Goal: Information Seeking & Learning: Find specific page/section

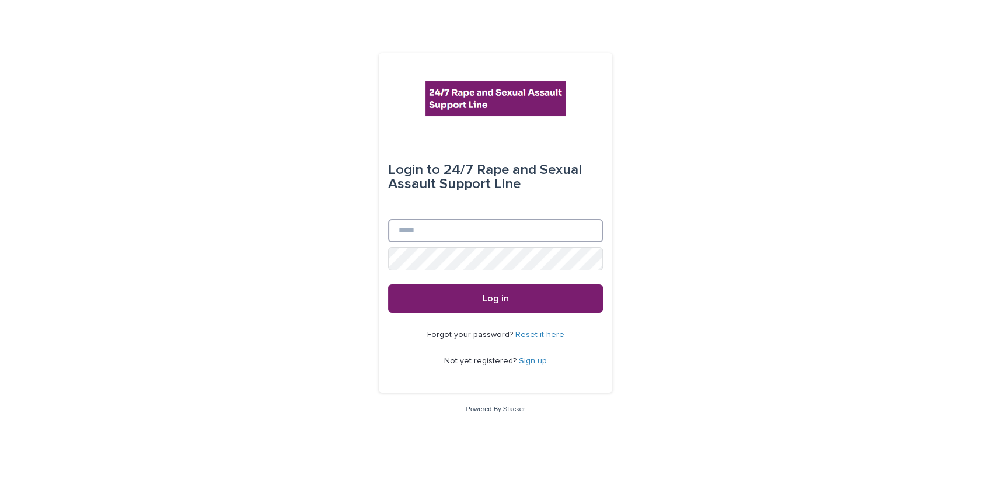
click at [444, 231] on input "Email" at bounding box center [495, 230] width 215 height 23
click at [405, 231] on input "**********" at bounding box center [495, 230] width 215 height 23
type input "**********"
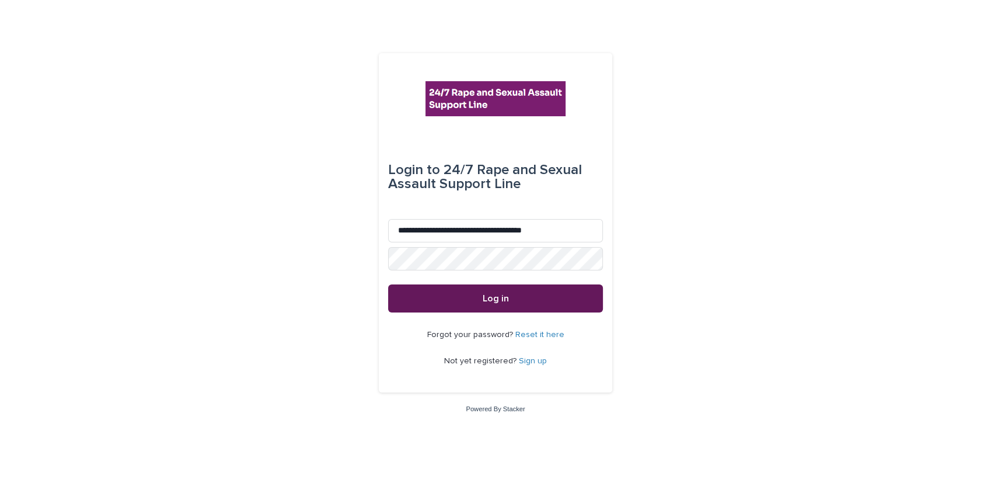
click at [495, 296] on span "Log in" at bounding box center [496, 298] width 26 height 9
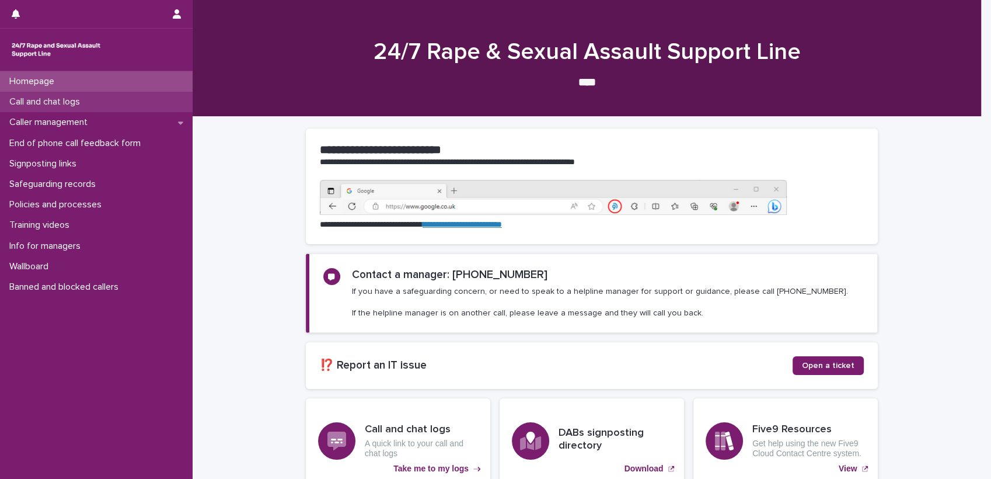
click at [73, 103] on p "Call and chat logs" at bounding box center [47, 101] width 85 height 11
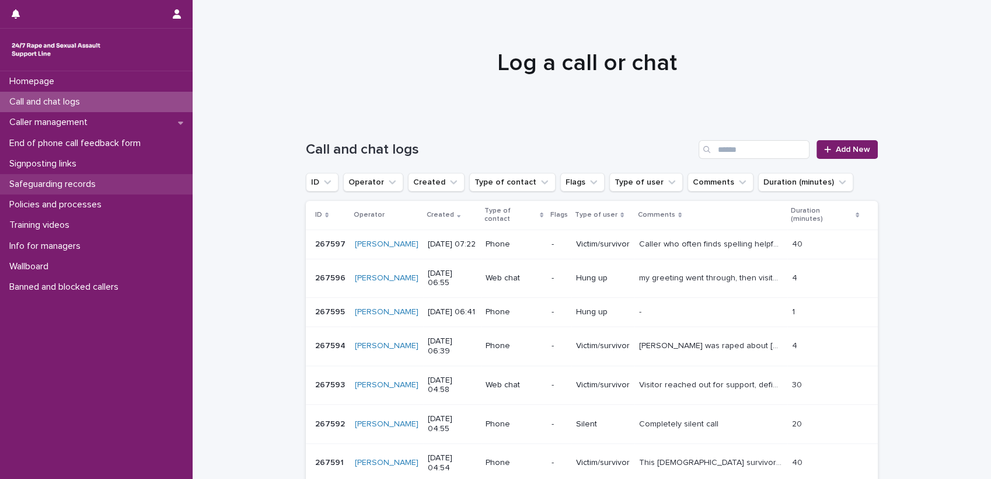
click at [88, 180] on p "Safeguarding records" at bounding box center [55, 184] width 100 height 11
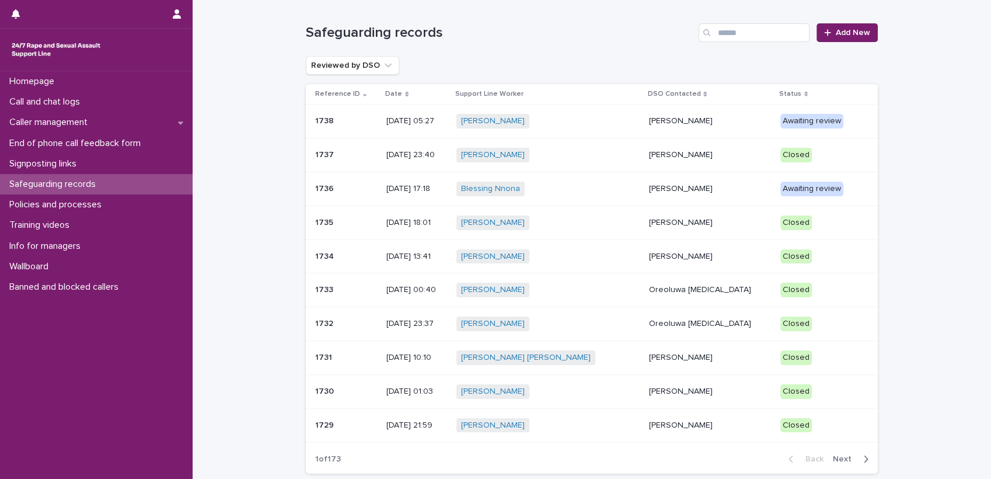
click at [683, 152] on p "Tijesunimi Awotoye" at bounding box center [709, 155] width 123 height 10
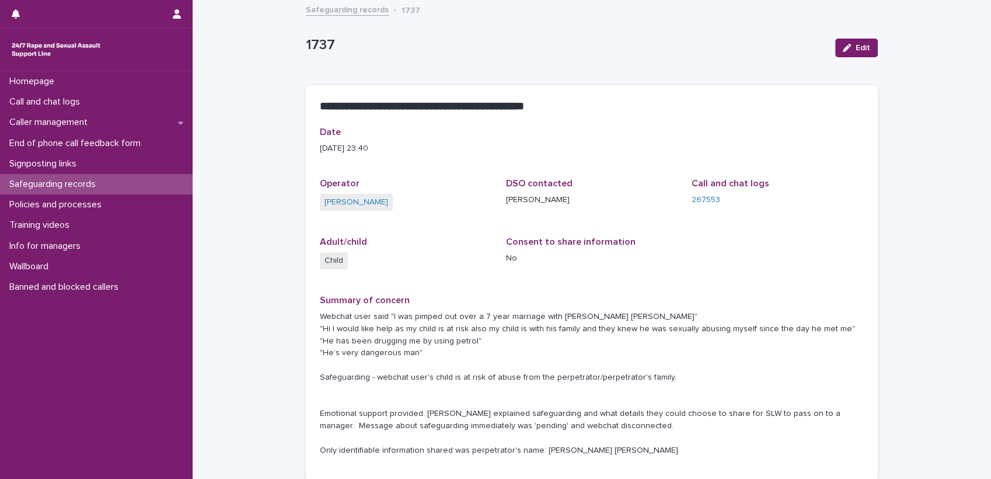
click at [523, 320] on p "Webchat user said "I was pimped out over a 7 year marriage with Kyle mark Marsh…" at bounding box center [592, 383] width 544 height 146
click at [362, 7] on link "Safeguarding records" at bounding box center [347, 8] width 83 height 13
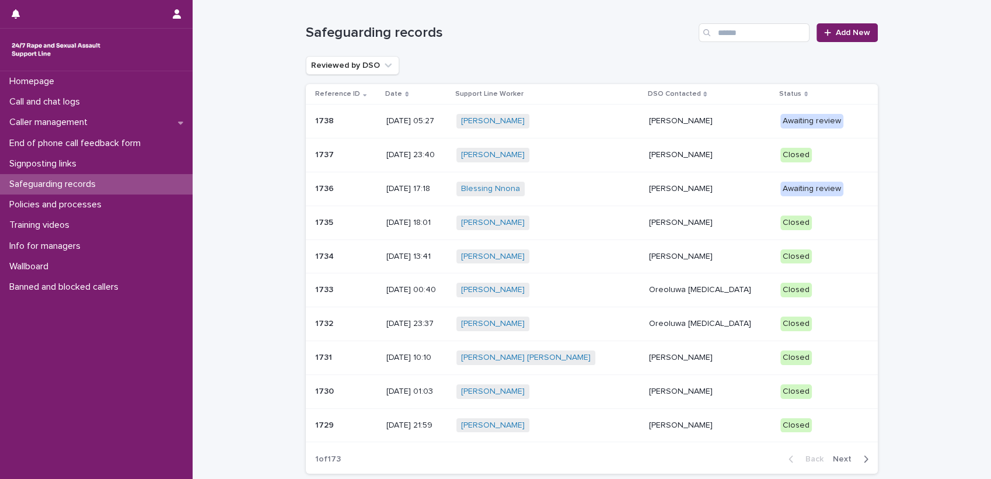
click at [679, 154] on p "Tijesunimi Awotoye" at bounding box center [709, 155] width 123 height 10
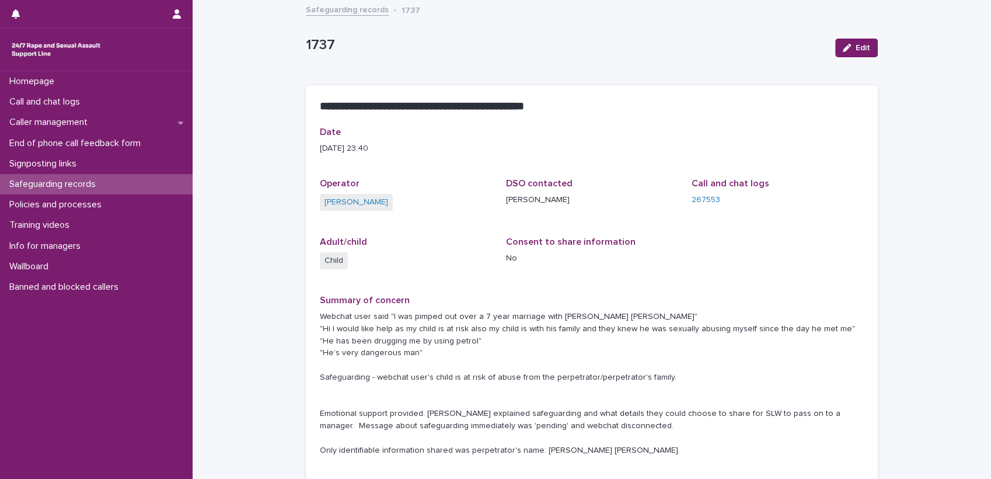
click at [354, 12] on link "Safeguarding records" at bounding box center [347, 8] width 83 height 13
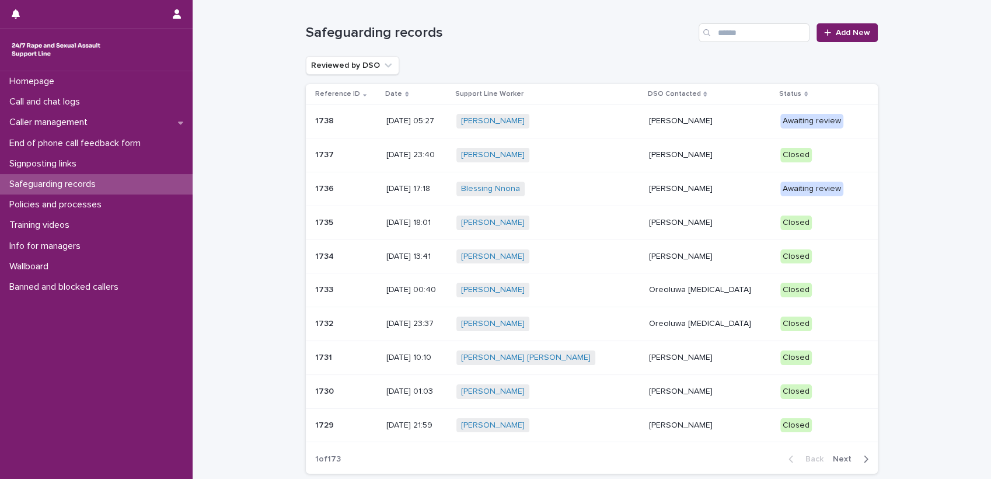
click at [677, 116] on p "Tijesunimi Awotoye" at bounding box center [709, 121] width 123 height 10
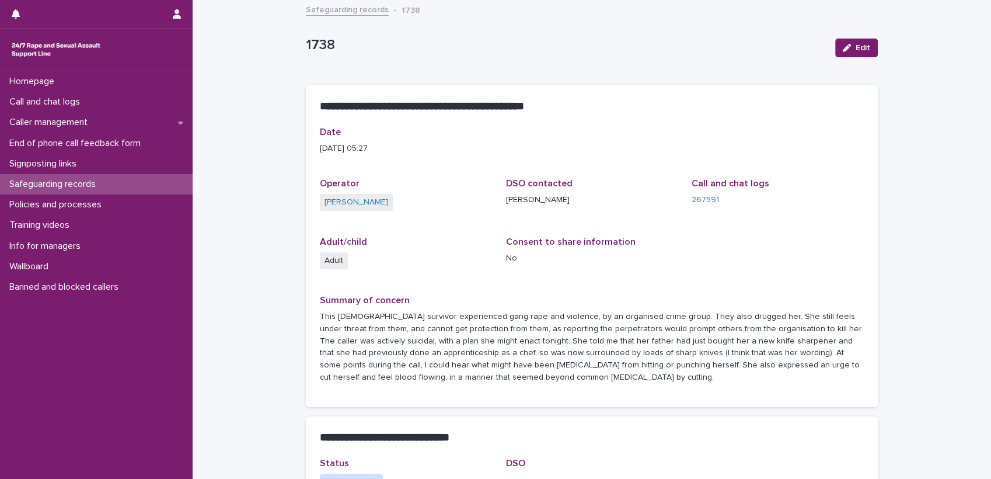
click at [417, 317] on p "This 24 year-old survivor experienced gang rape and violence, by an organised c…" at bounding box center [592, 346] width 544 height 73
click at [331, 11] on link "Safeguarding records" at bounding box center [347, 8] width 83 height 13
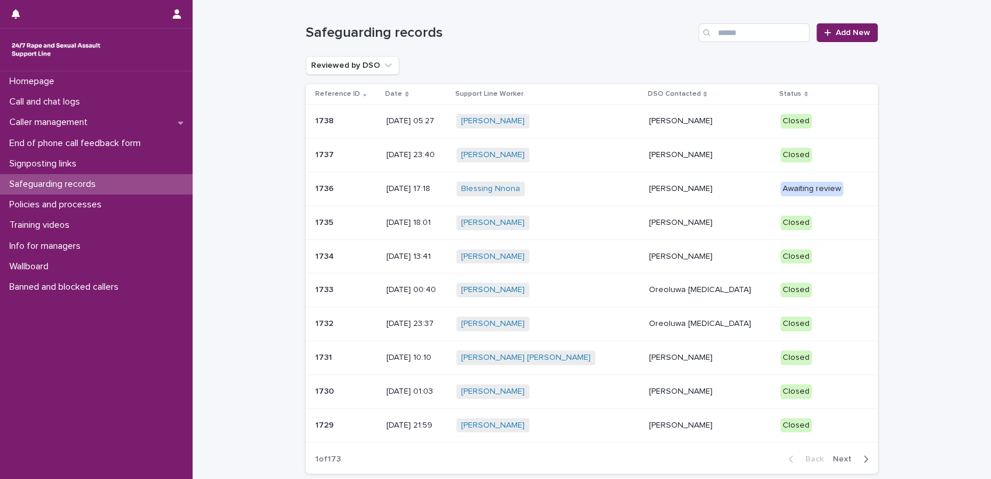
click at [665, 190] on p "Tara Nadi" at bounding box center [709, 189] width 123 height 10
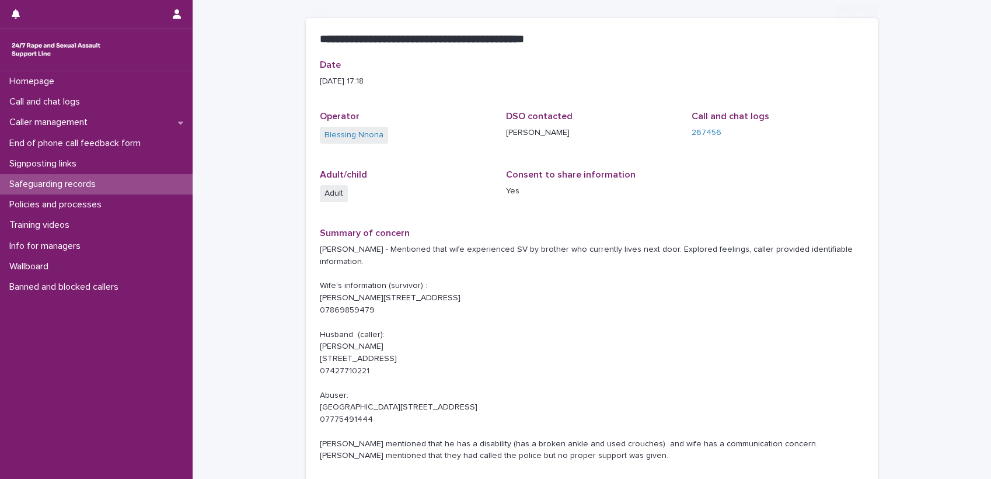
scroll to position [227, 0]
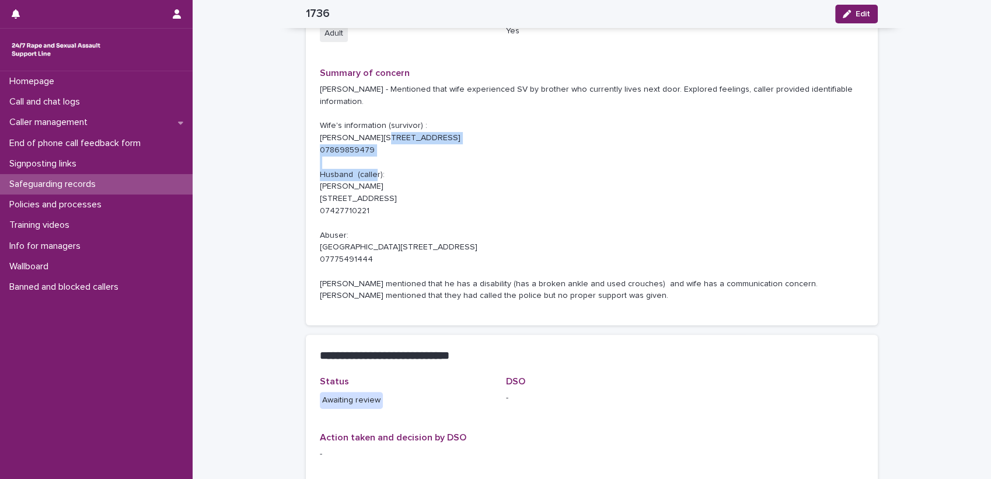
drag, startPoint x: 504, startPoint y: 137, endPoint x: 338, endPoint y: 133, distance: 165.8
click at [338, 133] on p "Pardeep - Mentioned that wife experienced SV by brother who currently lives nex…" at bounding box center [592, 192] width 544 height 218
copy p "82 Parrocp street, gravesend, Kent, DA121HF"
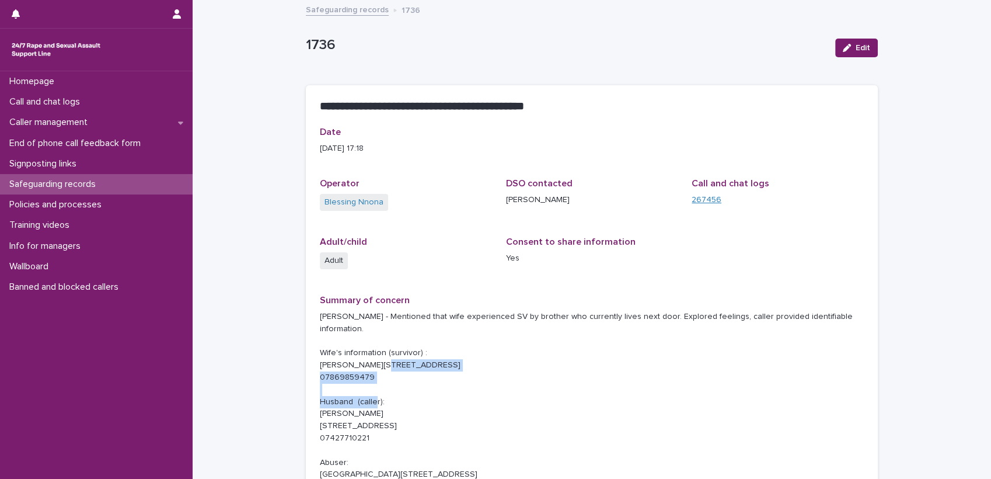
click at [700, 195] on link "267456" at bounding box center [707, 200] width 30 height 12
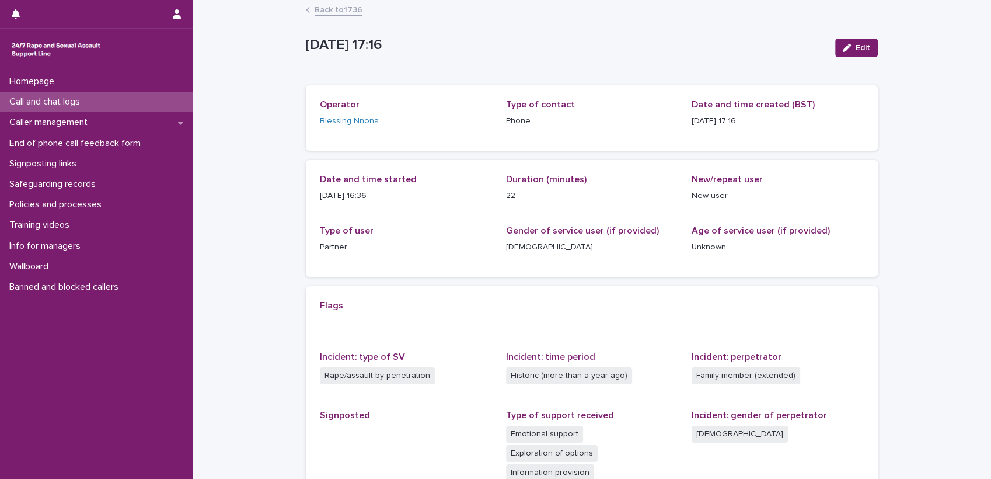
click at [331, 8] on link "Back to 1736" at bounding box center [339, 8] width 48 height 13
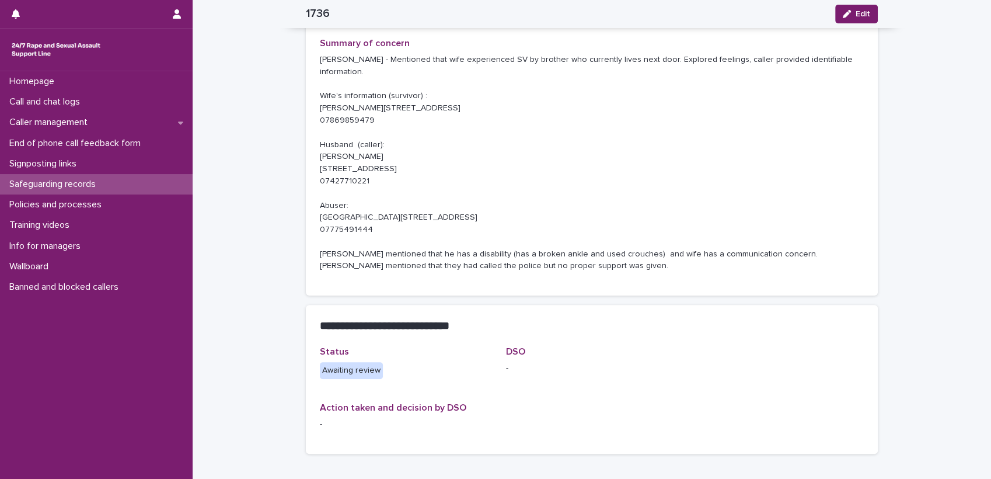
scroll to position [252, 0]
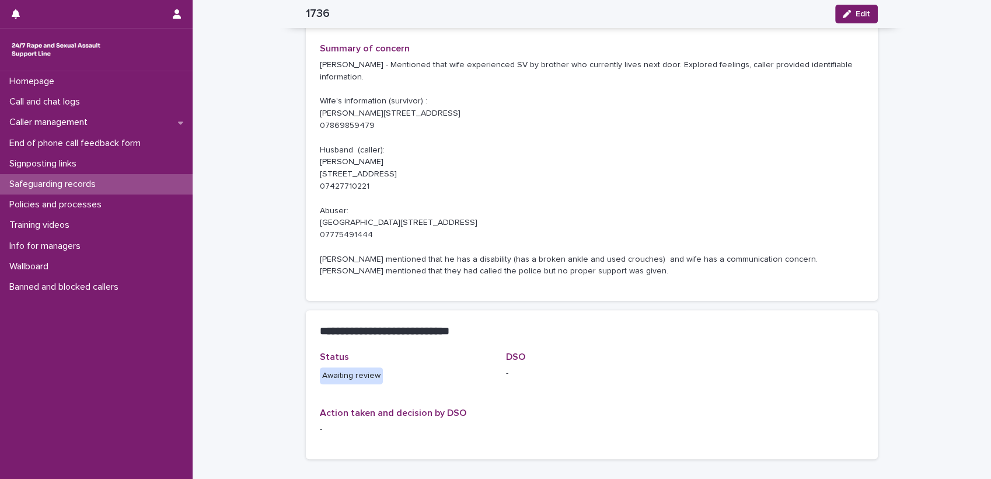
click at [442, 268] on p "Pardeep - Mentioned that wife experienced SV by brother who currently lives nex…" at bounding box center [592, 168] width 544 height 218
drag, startPoint x: 754, startPoint y: 273, endPoint x: 823, endPoint y: 299, distance: 74.2
click at [823, 299] on div "Date 09/17/2025 17:18 Operator Blessing Nnona DSO contacted Tara Nadi Call and …" at bounding box center [592, 87] width 572 height 425
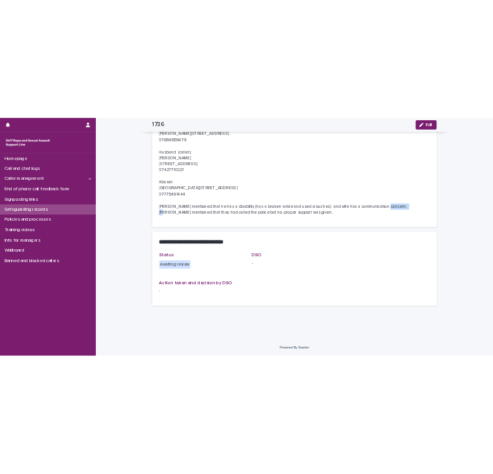
scroll to position [0, 0]
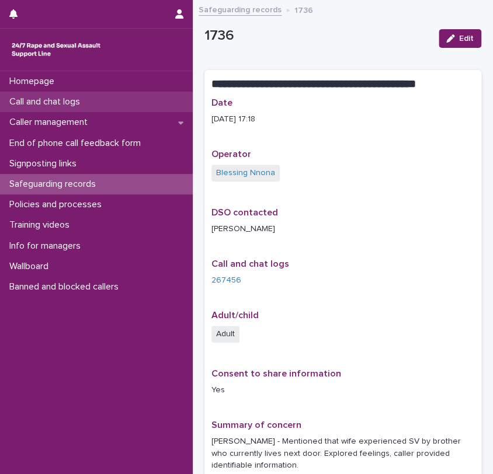
click at [57, 100] on p "Call and chat logs" at bounding box center [47, 101] width 85 height 11
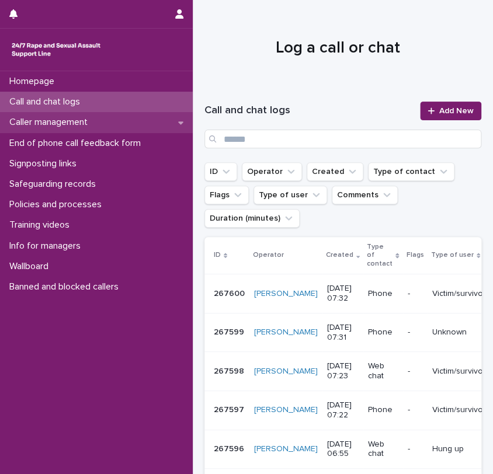
click at [51, 123] on p "Caller management" at bounding box center [51, 122] width 92 height 11
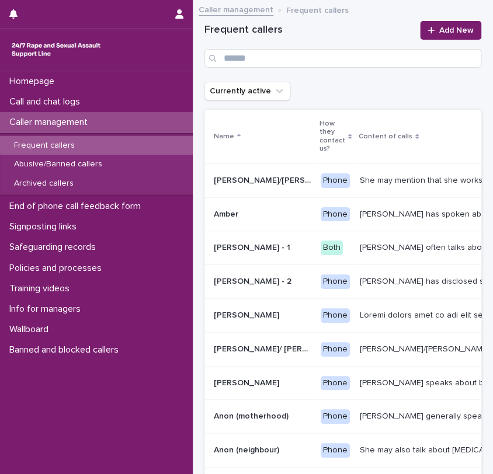
scroll to position [168, 0]
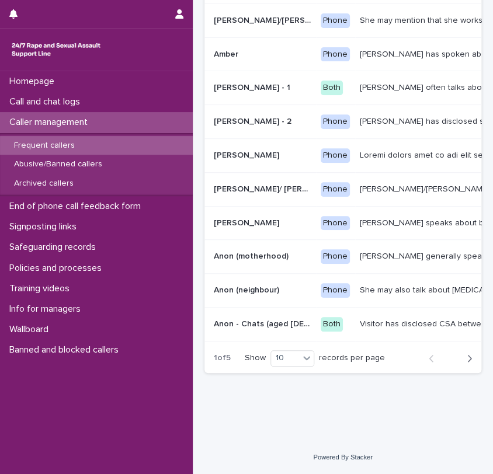
click at [466, 361] on icon "button" at bounding box center [468, 358] width 5 height 11
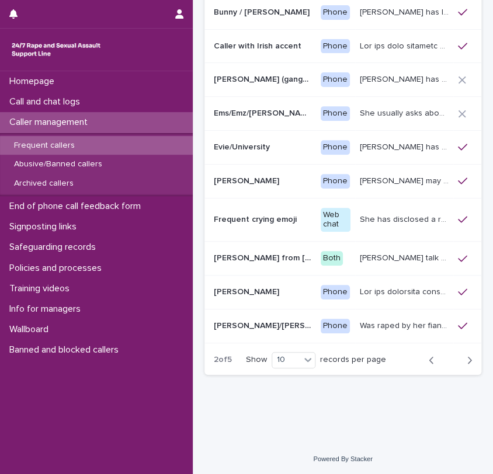
scroll to position [173, 0]
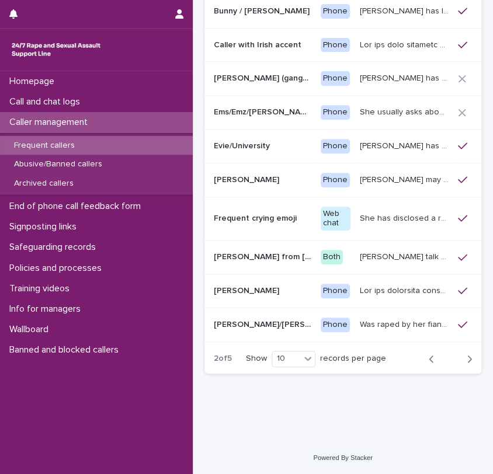
click at [466, 364] on icon "button" at bounding box center [468, 359] width 5 height 11
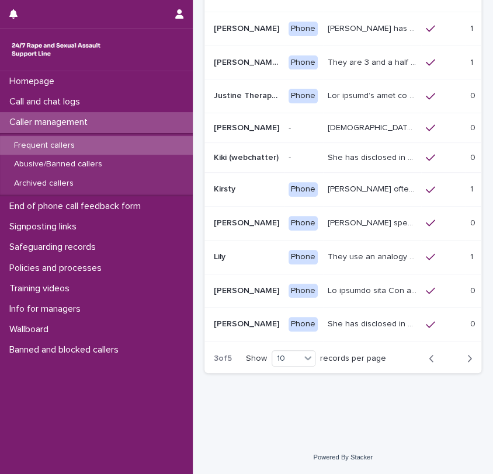
scroll to position [160, 0]
click at [467, 360] on icon "button" at bounding box center [469, 358] width 4 height 7
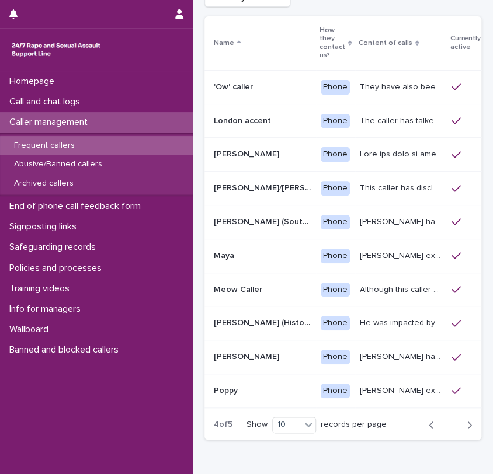
scroll to position [93, 0]
click at [359, 125] on p "The caller has talked about being paid for sex with older men. Gang ‘leaders’ a…" at bounding box center [401, 120] width 85 height 12
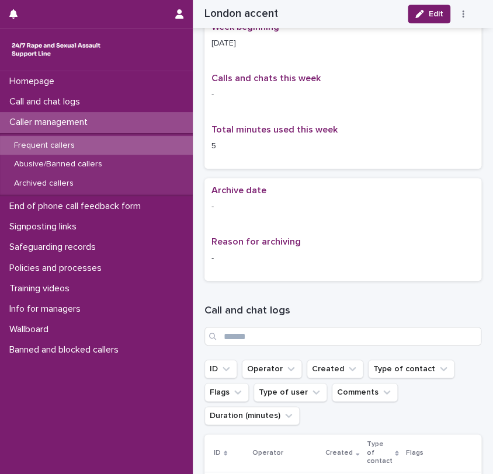
scroll to position [1281, 0]
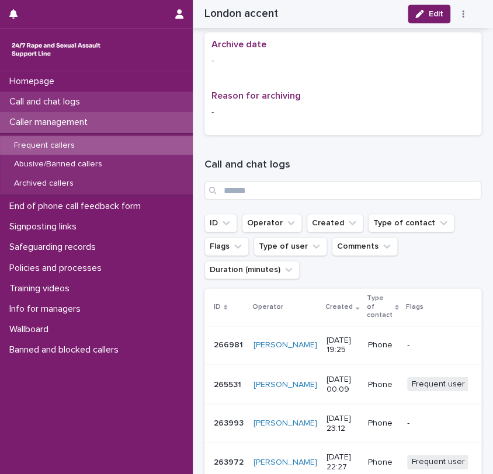
click at [68, 100] on p "Call and chat logs" at bounding box center [47, 101] width 85 height 11
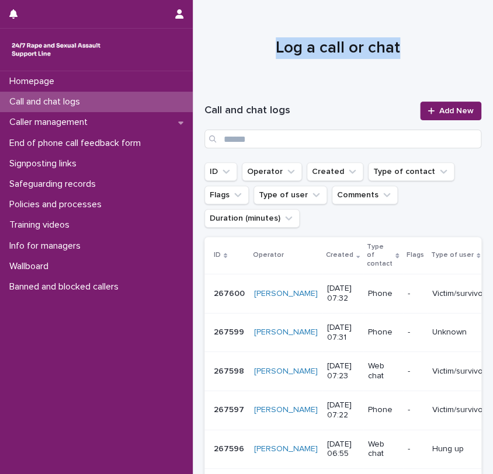
drag, startPoint x: 273, startPoint y: 46, endPoint x: 422, endPoint y: 51, distance: 149.5
click at [422, 51] on h1 "Log a call or chat" at bounding box center [337, 48] width 267 height 22
click at [248, 41] on h1 "Log a call or chat" at bounding box center [337, 48] width 267 height 22
drag, startPoint x: 266, startPoint y: 46, endPoint x: 425, endPoint y: 46, distance: 159.3
click at [425, 46] on h1 "Log a call or chat" at bounding box center [337, 48] width 267 height 22
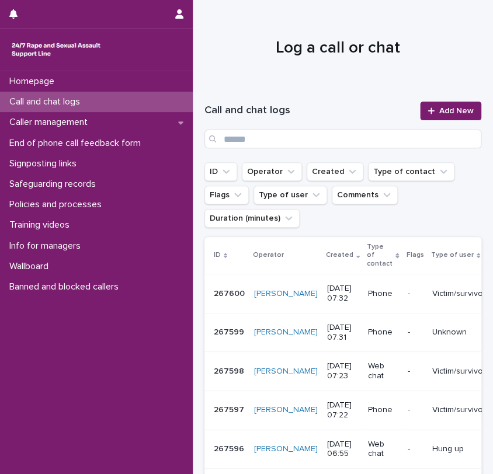
click at [88, 364] on div "Homepage Call and chat logs Caller management End of phone call feedback form S…" at bounding box center [96, 272] width 193 height 403
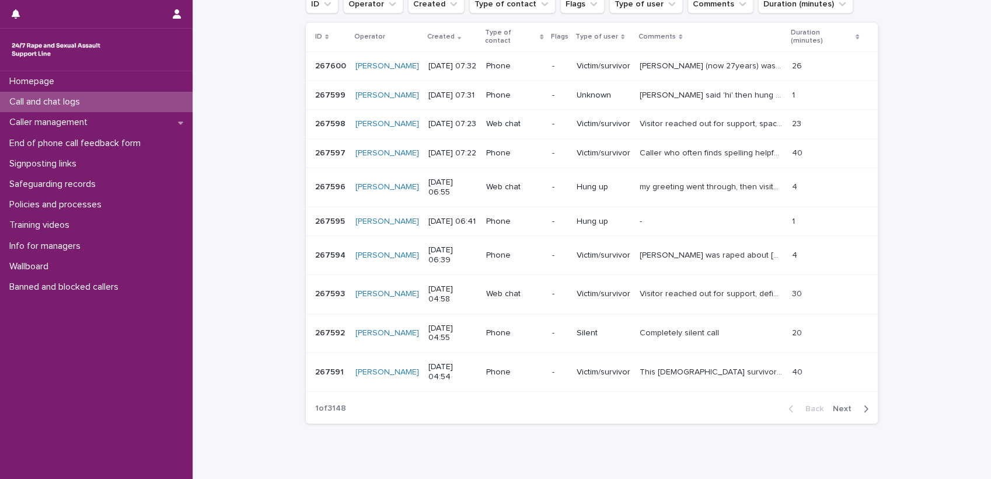
scroll to position [187, 0]
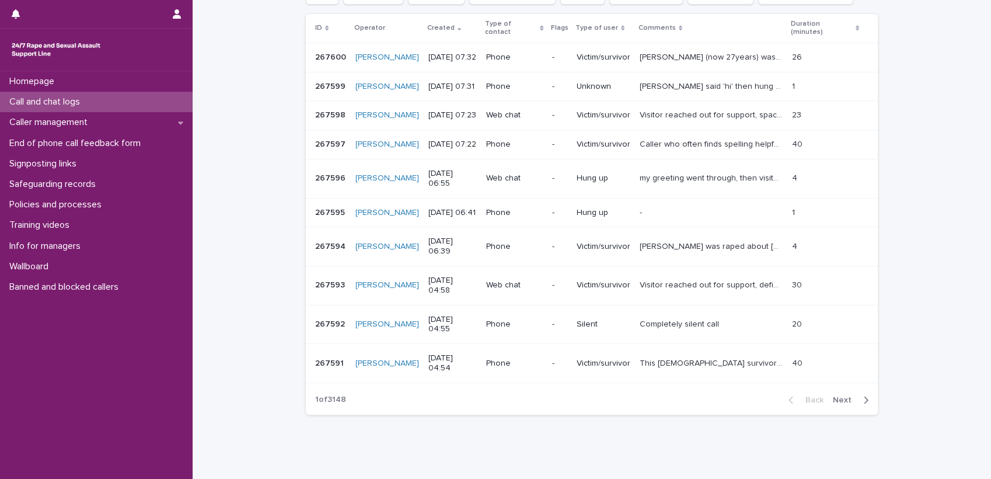
click at [703, 359] on p "This 24 year-old survivor experienced gang rape and violence, by an organised c…" at bounding box center [712, 362] width 145 height 12
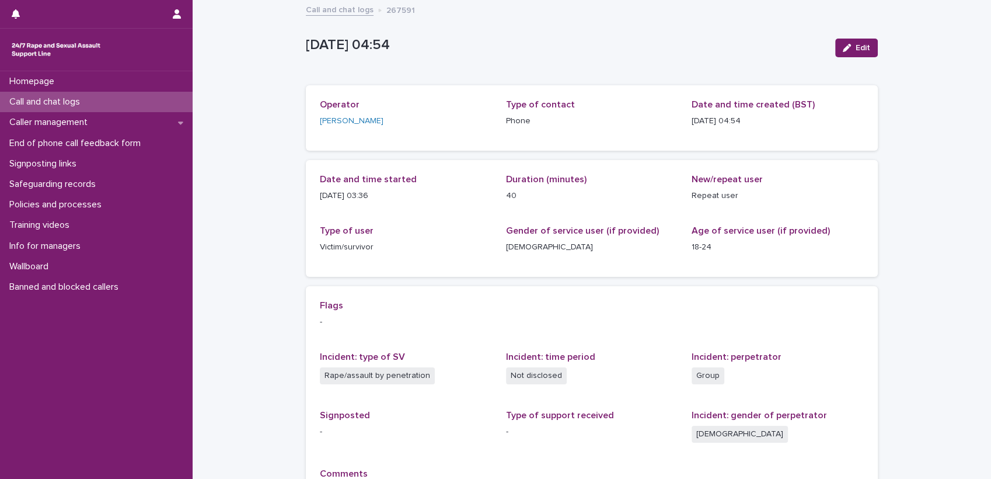
click at [325, 12] on link "Call and chat logs" at bounding box center [340, 8] width 68 height 13
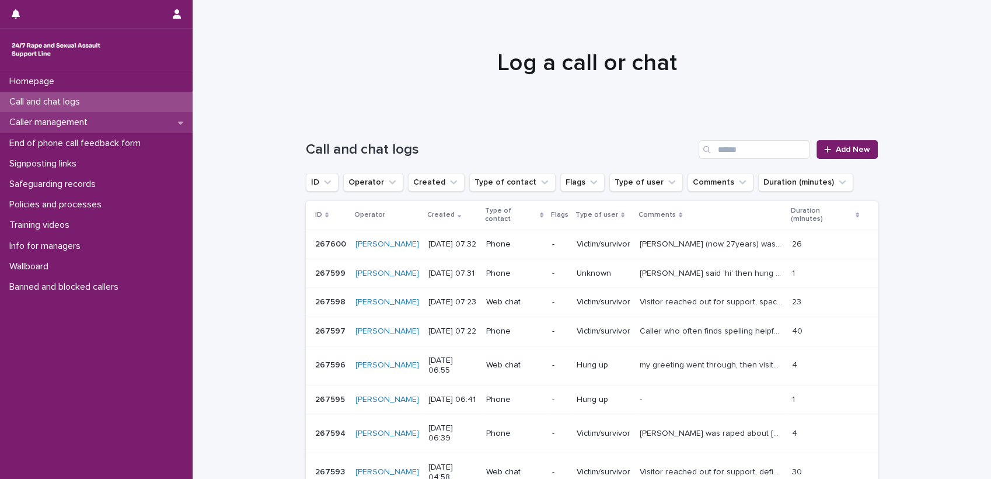
click at [51, 121] on p "Caller management" at bounding box center [51, 122] width 92 height 11
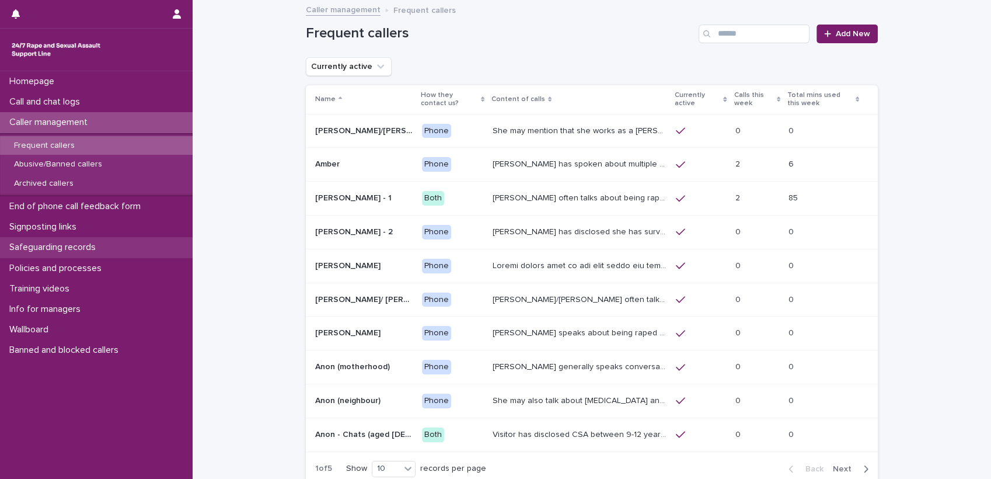
click at [74, 244] on p "Safeguarding records" at bounding box center [55, 247] width 100 height 11
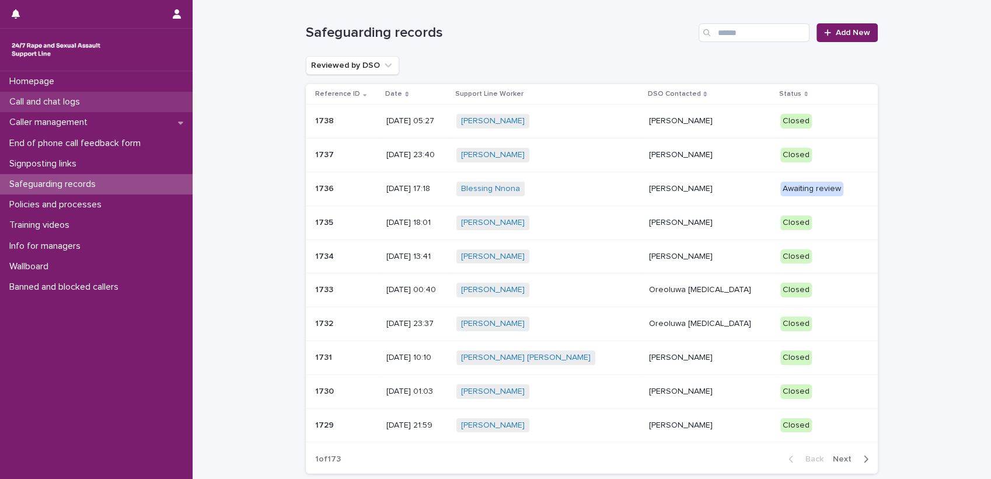
click at [57, 109] on div "Call and chat logs" at bounding box center [96, 102] width 193 height 20
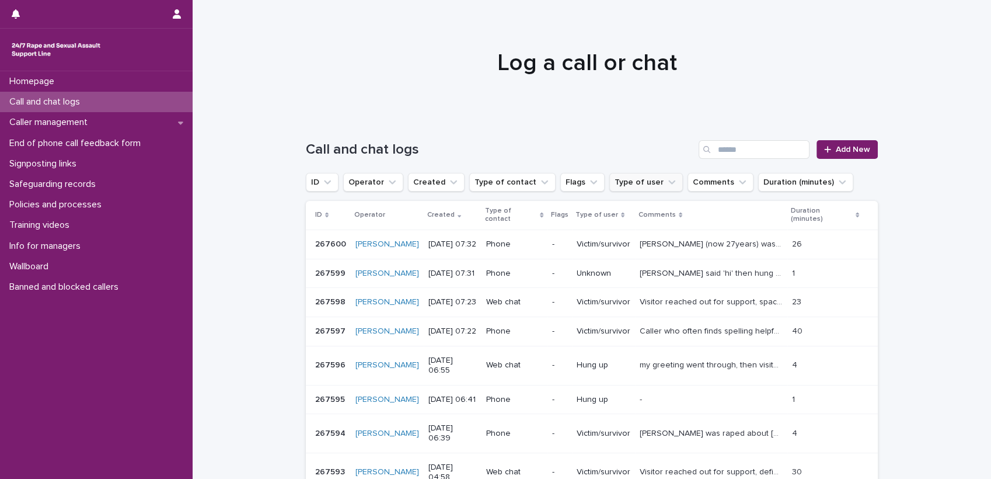
click at [626, 185] on button "Type of user" at bounding box center [646, 182] width 74 height 19
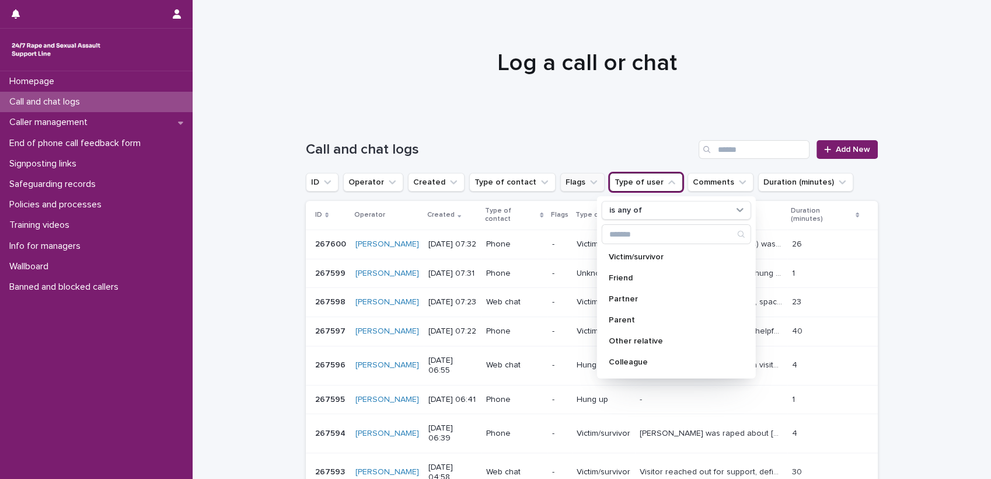
click at [567, 180] on button "Flags" at bounding box center [582, 182] width 44 height 19
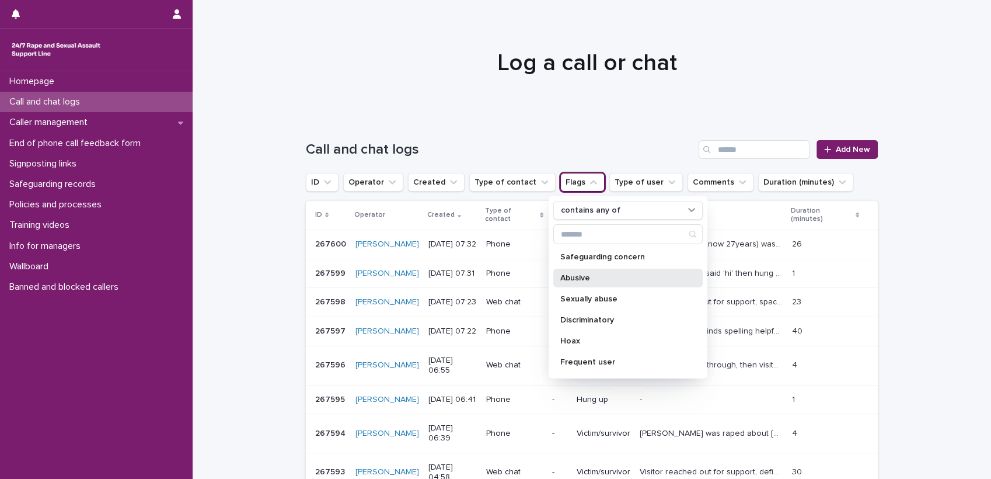
click at [577, 275] on p "Abusive" at bounding box center [622, 278] width 124 height 8
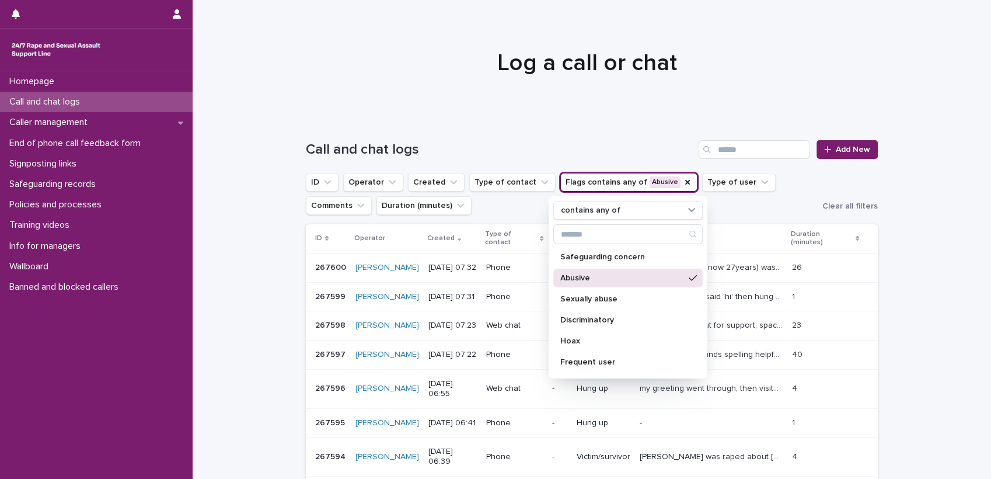
click at [450, 91] on div at bounding box center [587, 57] width 788 height 117
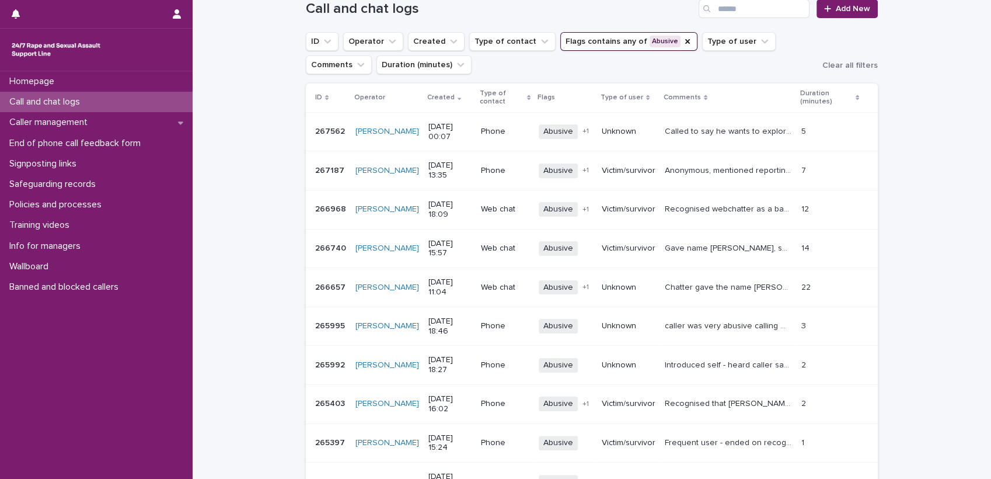
scroll to position [173, 0]
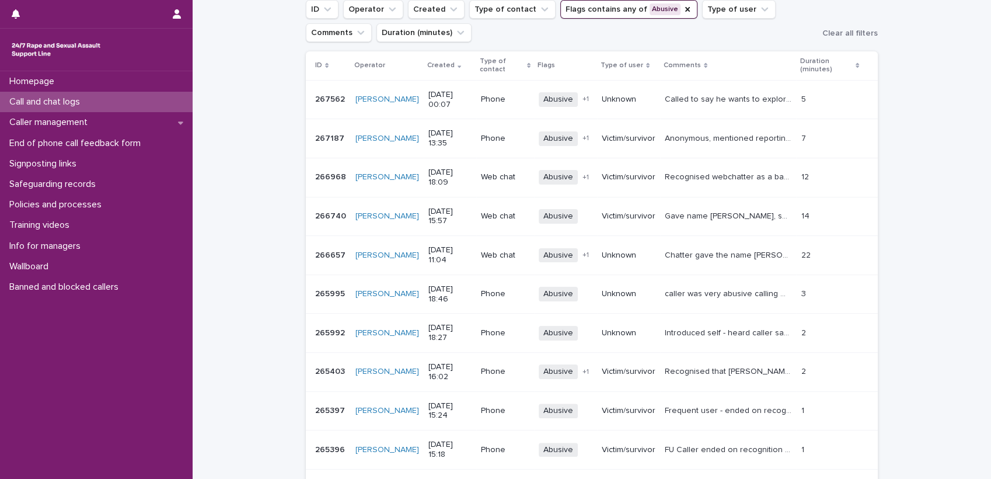
click at [738, 96] on p "Called to say he wants to explore his feelings, and asked what about his feelin…" at bounding box center [729, 98] width 129 height 12
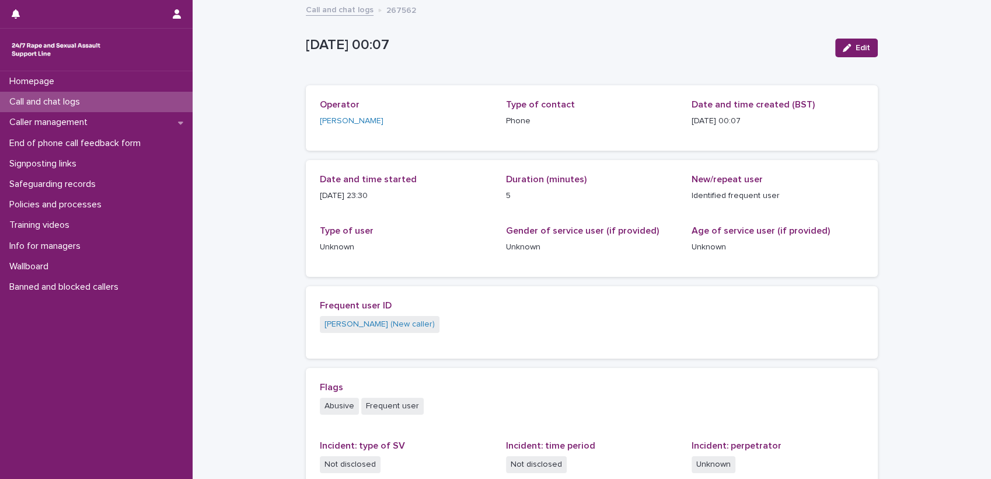
click at [321, 16] on div "Call and chat logs 267562" at bounding box center [592, 10] width 584 height 16
click at [327, 6] on link "Call and chat logs" at bounding box center [340, 8] width 68 height 13
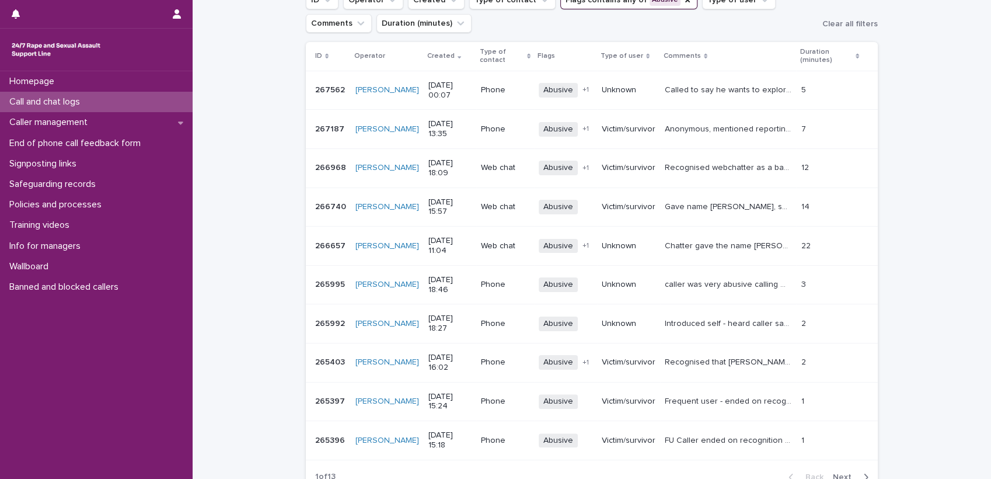
scroll to position [181, 0]
click at [718, 170] on p "Recognised webchatter as a banned frequent user, I informed manager HM, who adv…" at bounding box center [729, 168] width 129 height 12
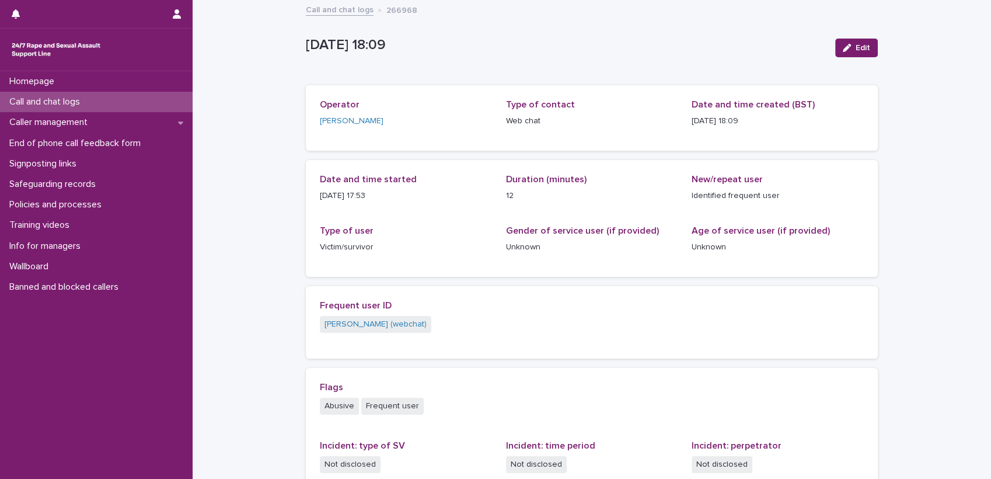
click at [334, 13] on link "Call and chat logs" at bounding box center [340, 8] width 68 height 13
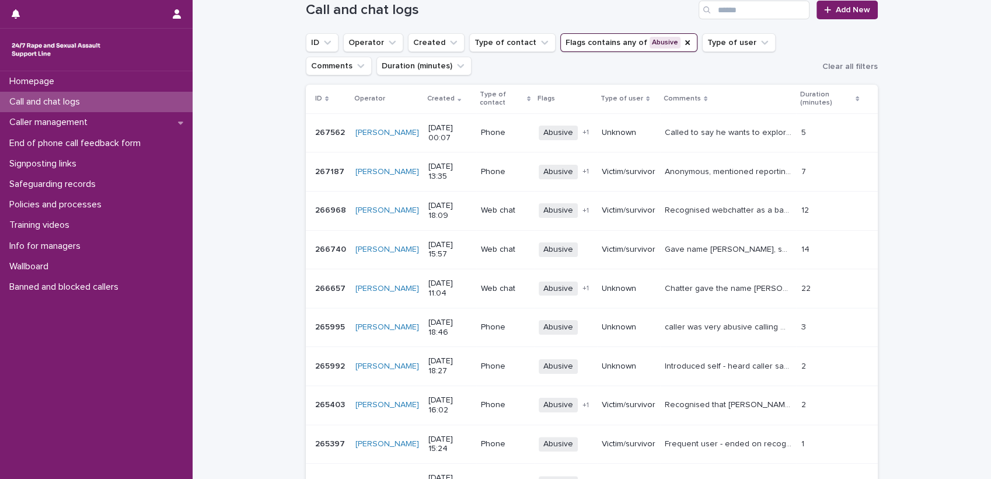
scroll to position [167, 0]
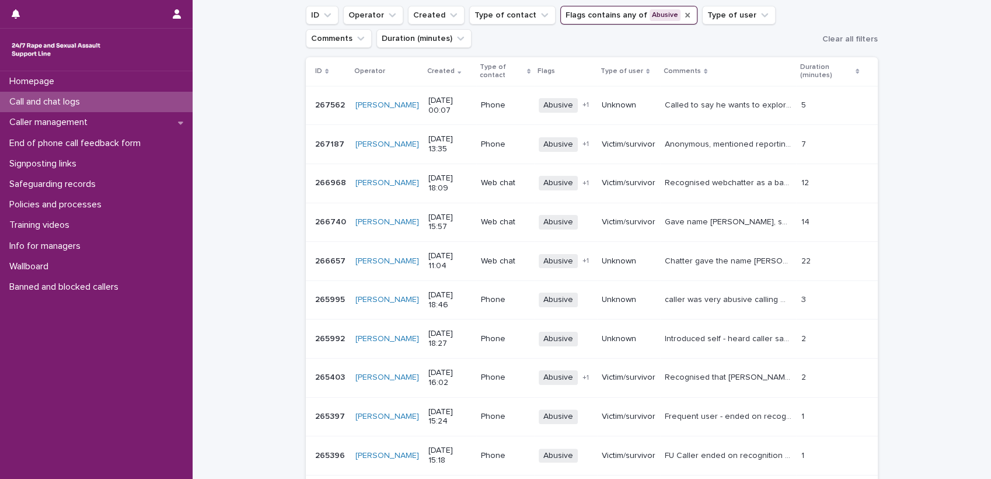
click at [683, 19] on icon "Flags" at bounding box center [687, 15] width 9 height 9
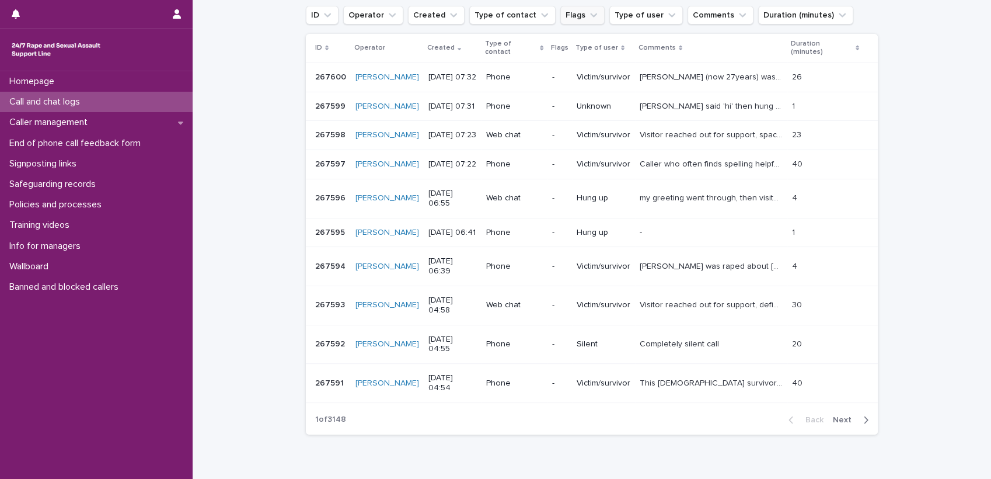
scroll to position [128, 0]
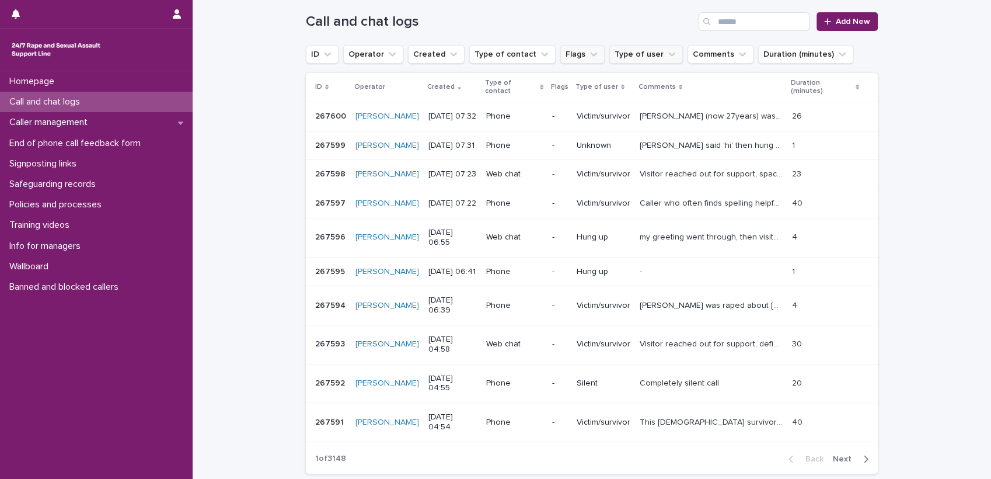
click at [616, 50] on button "Type of user" at bounding box center [646, 54] width 74 height 19
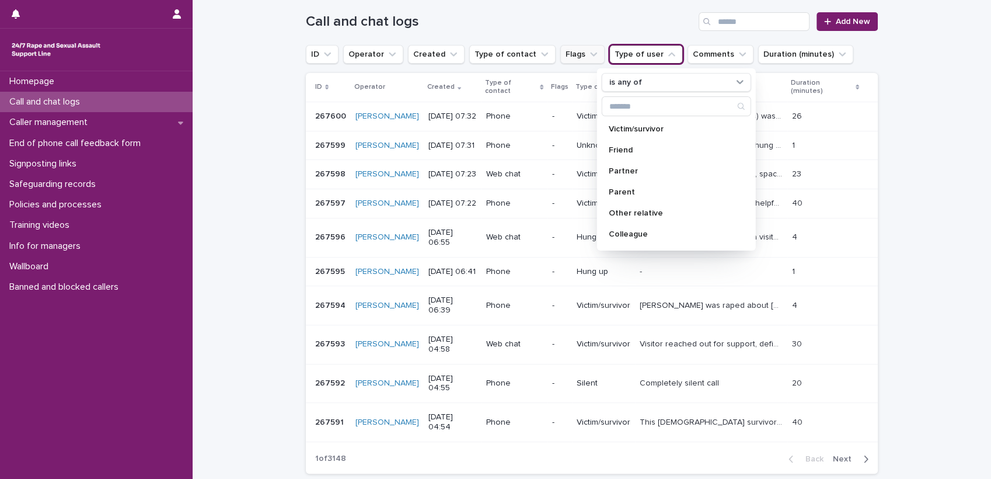
click at [568, 50] on button "Flags" at bounding box center [582, 54] width 44 height 19
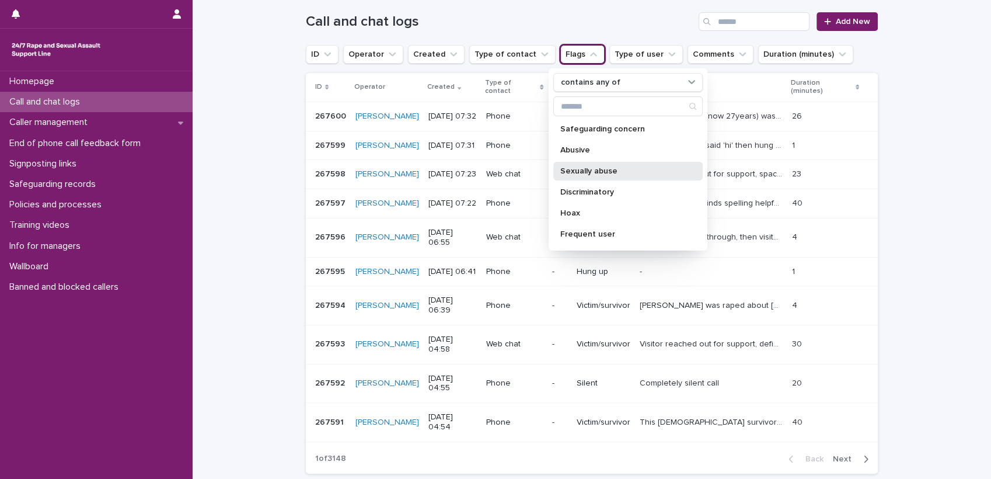
click at [579, 168] on p "Sexually abuse" at bounding box center [622, 171] width 124 height 8
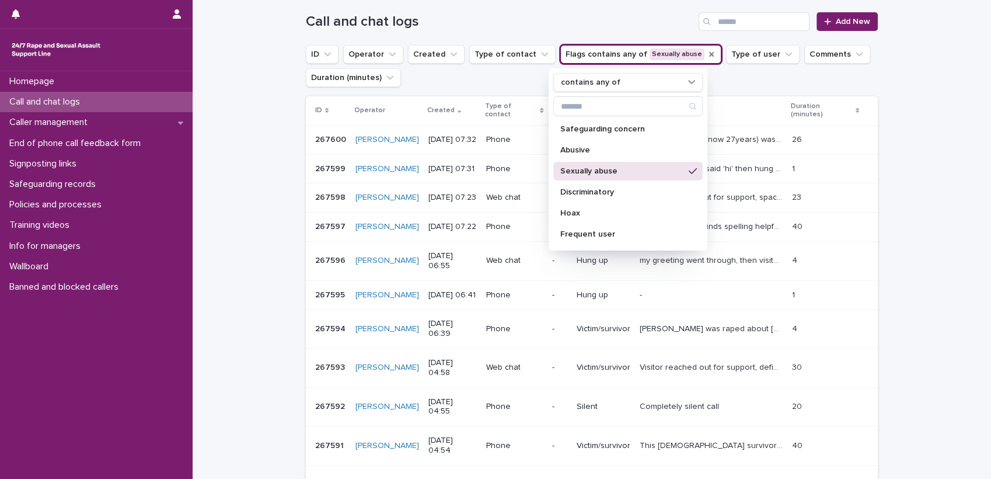
scroll to position [140, 0]
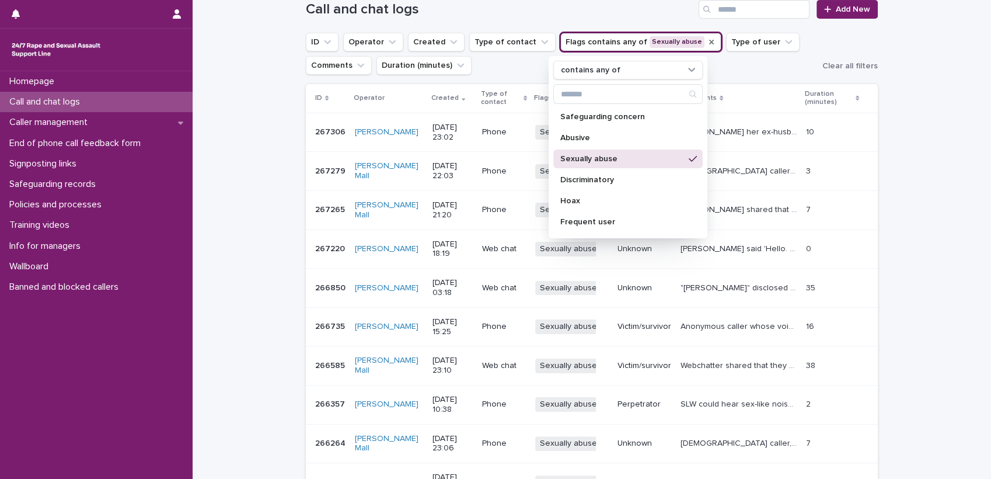
click at [929, 121] on div "Loading... Saving… Loading... Saving… Call and chat logs Add New ID Operator Cr…" at bounding box center [592, 289] width 798 height 624
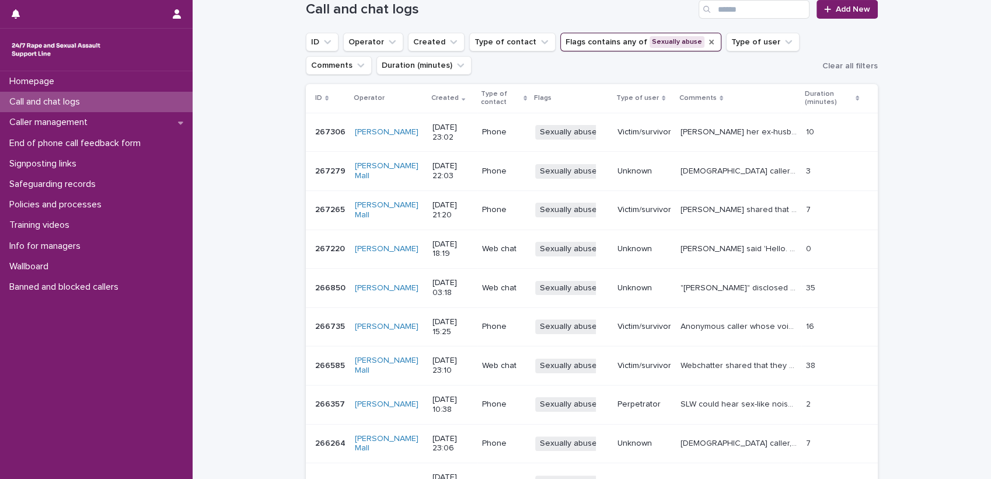
drag, startPoint x: 980, startPoint y: 239, endPoint x: 979, endPoint y: 280, distance: 41.5
click at [979, 280] on div "Loading... Saving… Loading... Saving… Call and chat logs Add New ID Operator Cr…" at bounding box center [592, 289] width 798 height 624
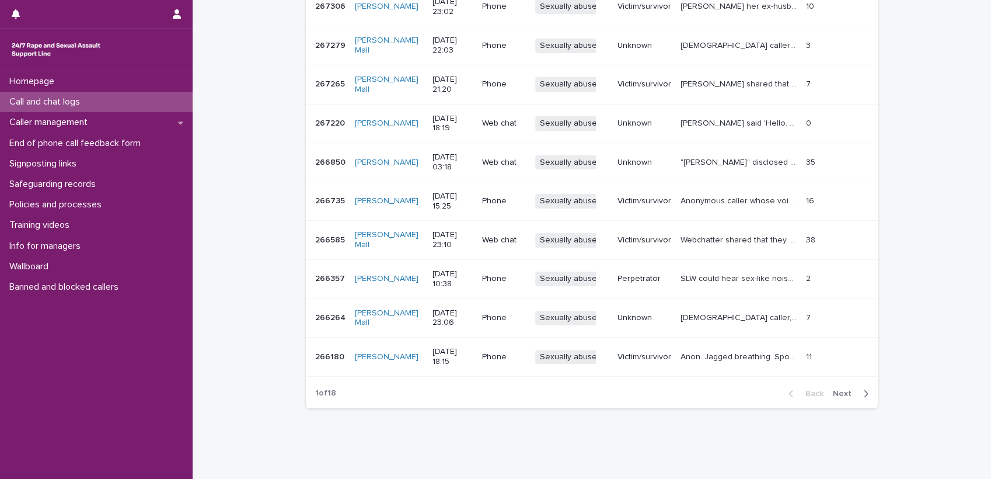
scroll to position [266, 0]
click at [835, 391] on span "Next" at bounding box center [846, 393] width 26 height 8
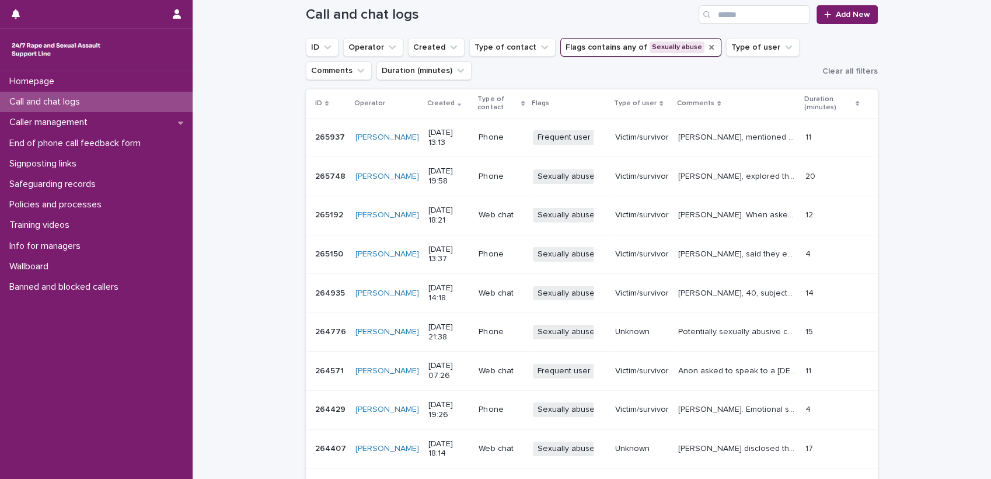
scroll to position [134, 0]
click at [707, 48] on icon "Flags" at bounding box center [711, 48] width 9 height 9
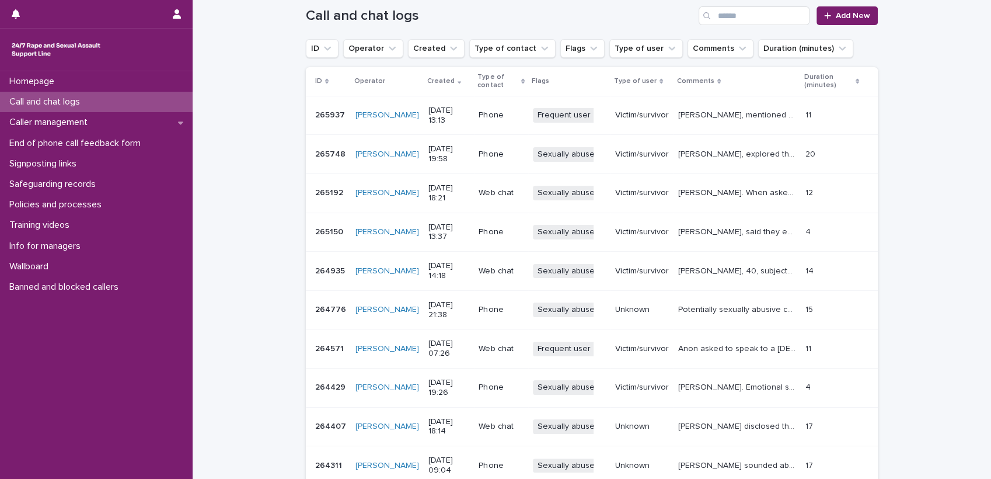
scroll to position [121, 0]
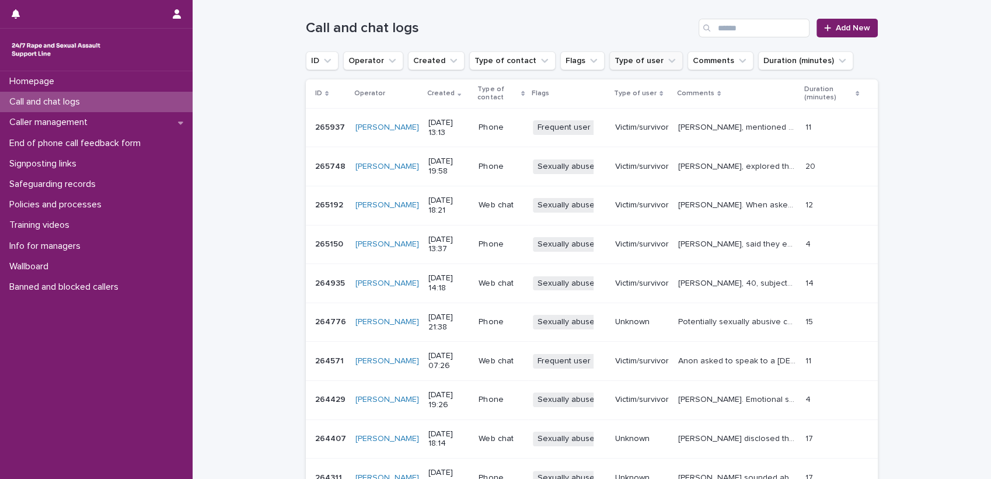
click at [625, 62] on button "Type of user" at bounding box center [646, 60] width 74 height 19
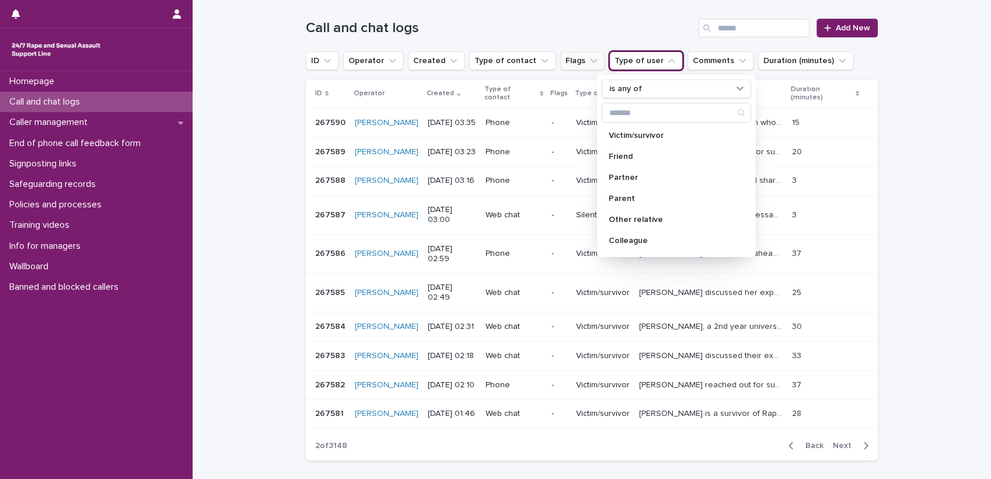
click at [561, 63] on button "Flags" at bounding box center [582, 60] width 44 height 19
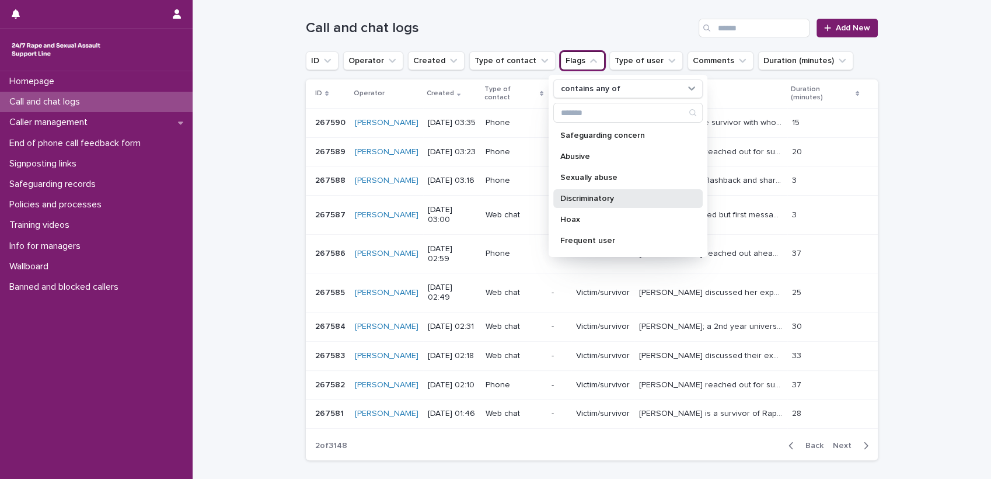
click at [582, 190] on div "Discriminatory" at bounding box center [627, 198] width 149 height 19
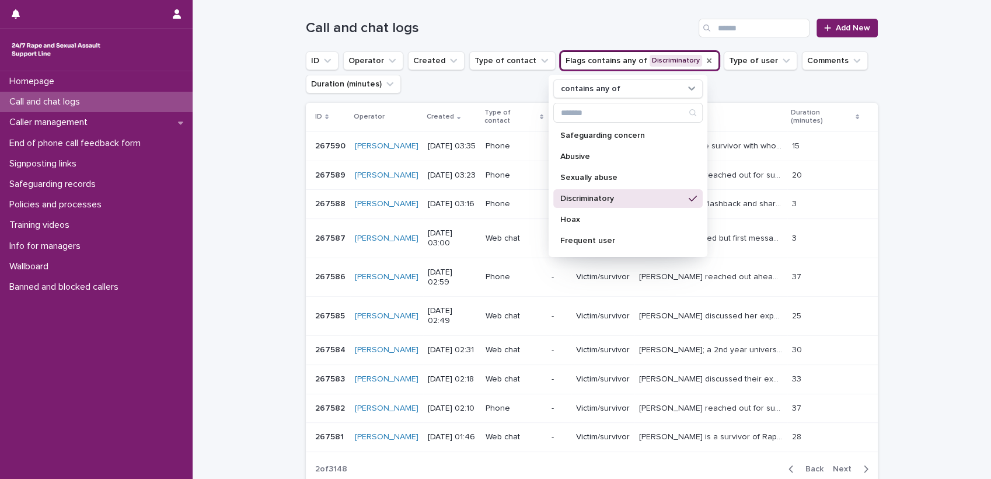
scroll to position [134, 0]
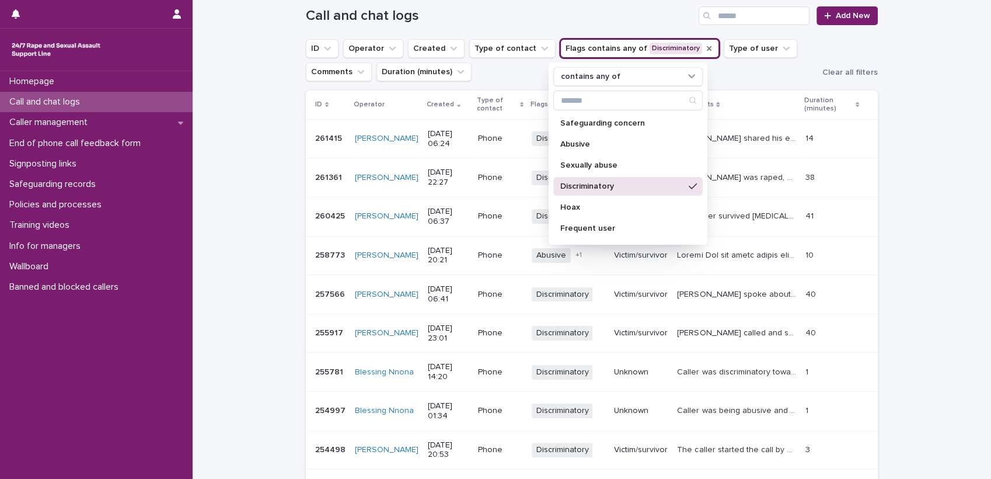
click at [930, 117] on div "Loading... Saving… Loading... Saving… Call and chat logs Add New ID Operator Cr…" at bounding box center [592, 295] width 798 height 624
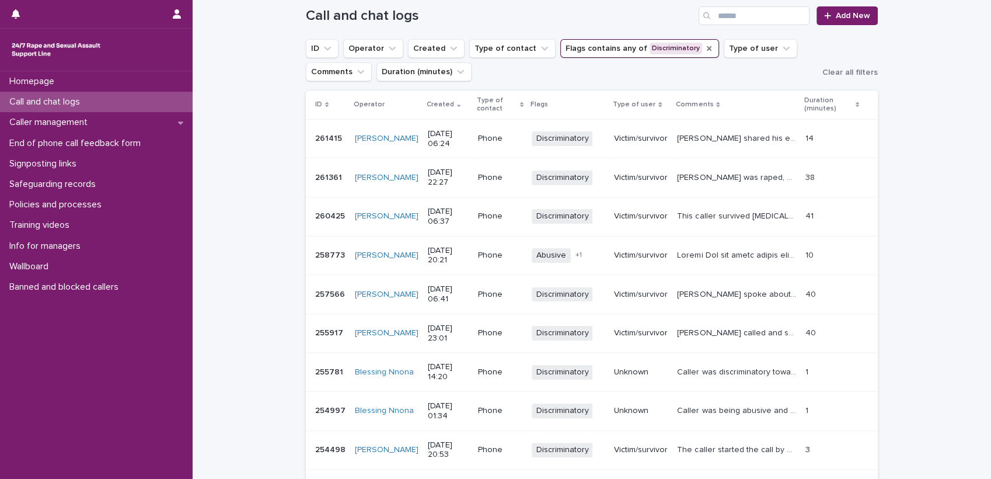
scroll to position [294, 0]
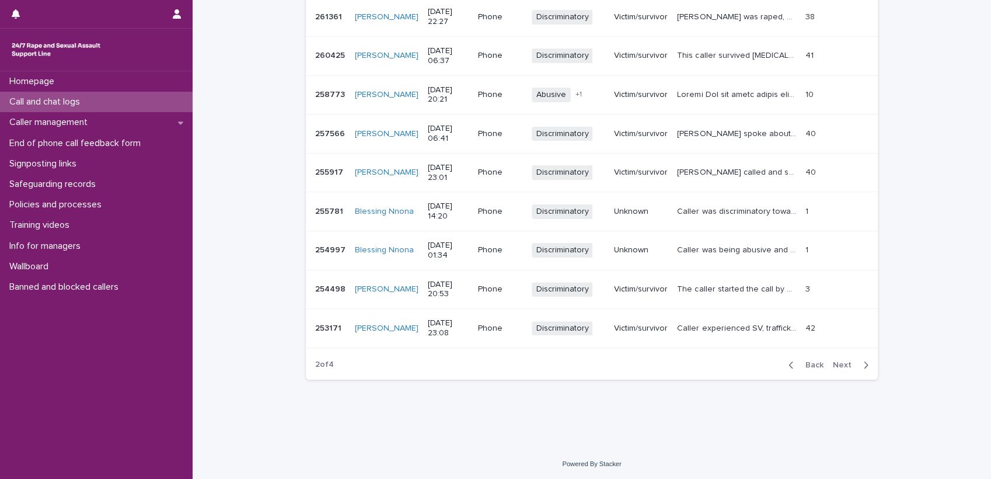
click at [812, 368] on button "Back" at bounding box center [803, 364] width 49 height 11
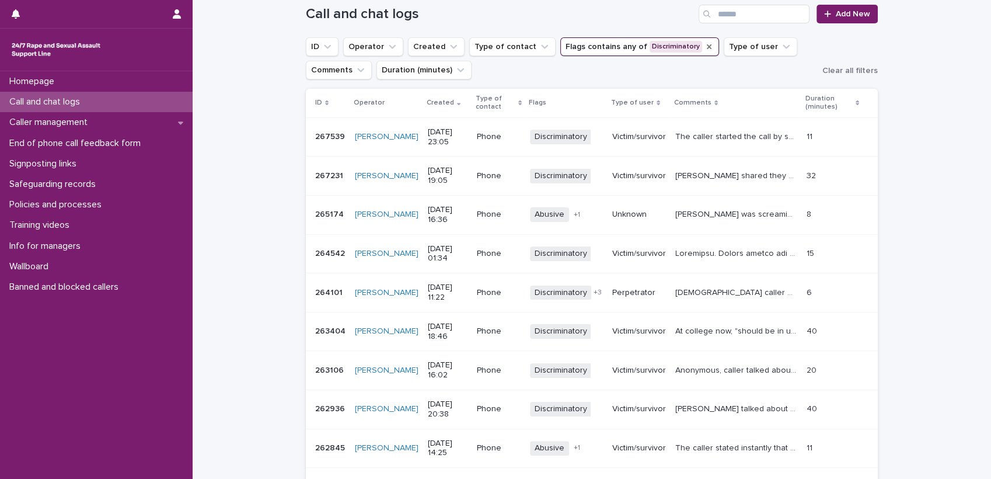
scroll to position [150, 0]
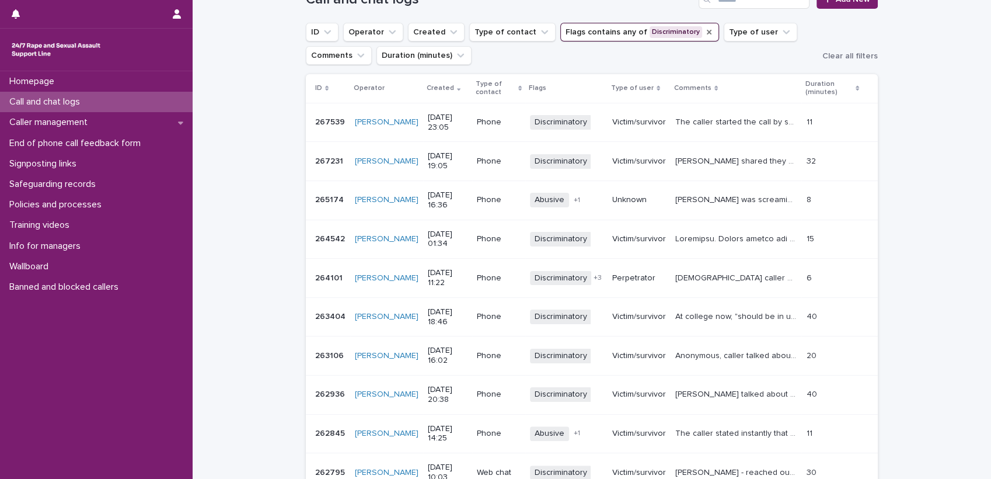
click at [742, 239] on p at bounding box center [737, 238] width 124 height 12
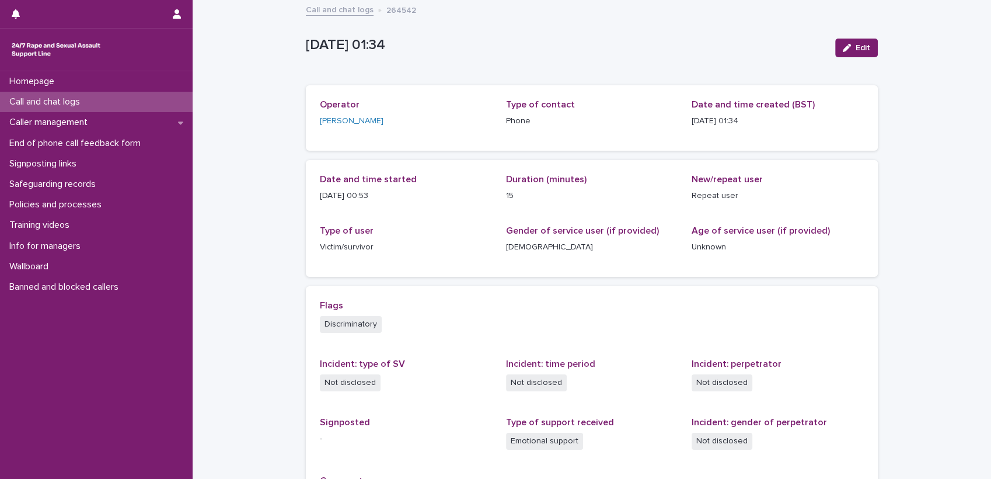
click at [328, 15] on link "Call and chat logs" at bounding box center [340, 8] width 68 height 13
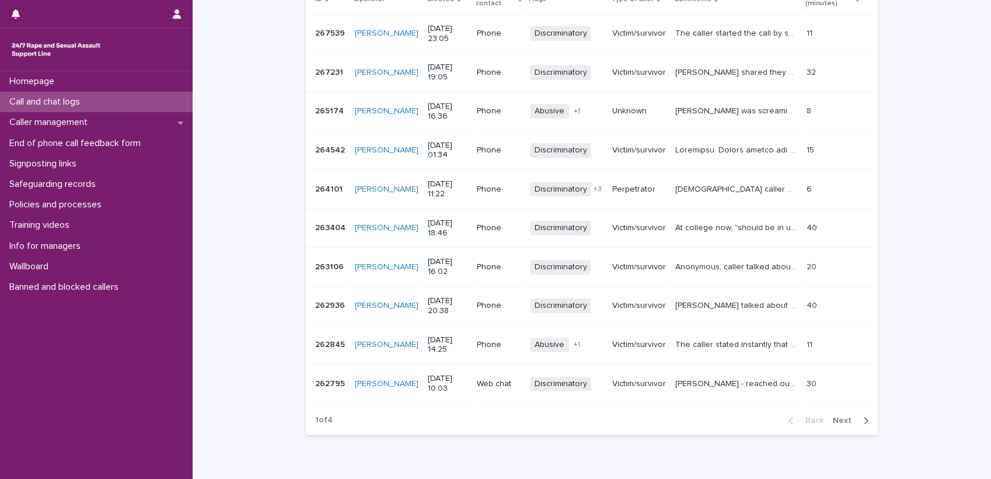
scroll to position [247, 0]
